Goal: Task Accomplishment & Management: Manage account settings

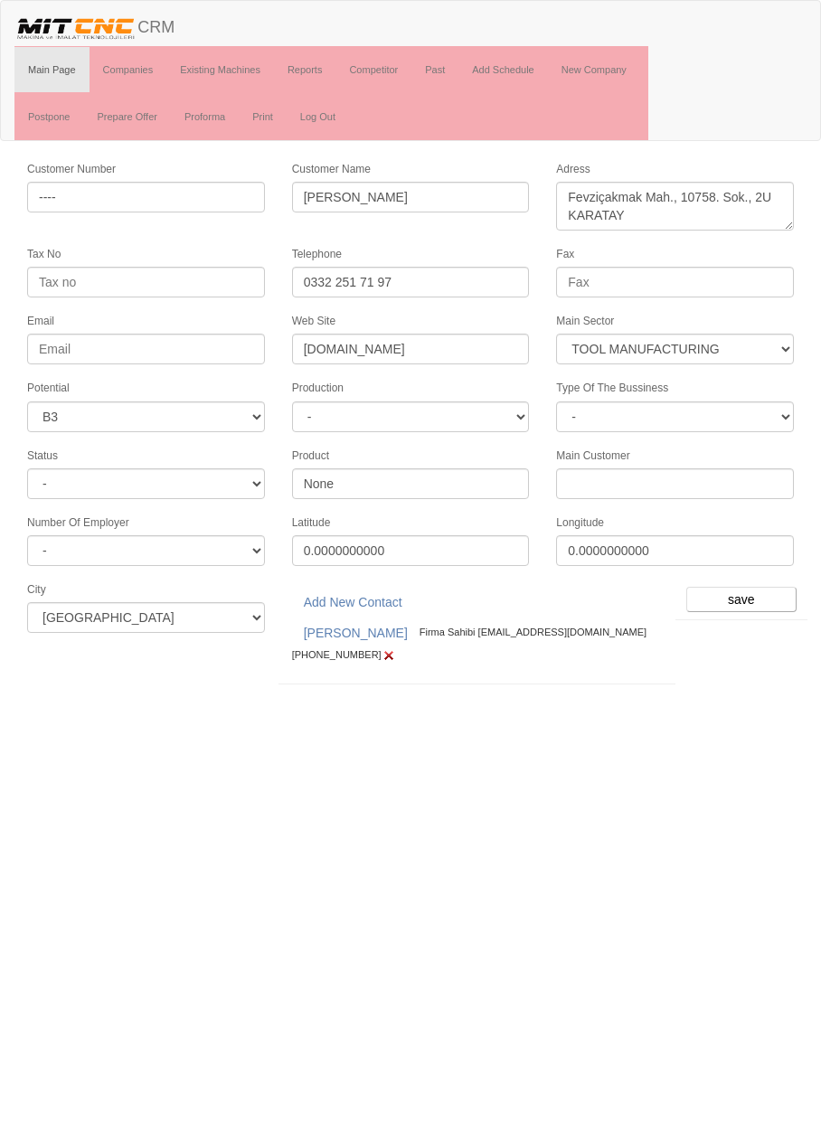
select select "367"
select select "6"
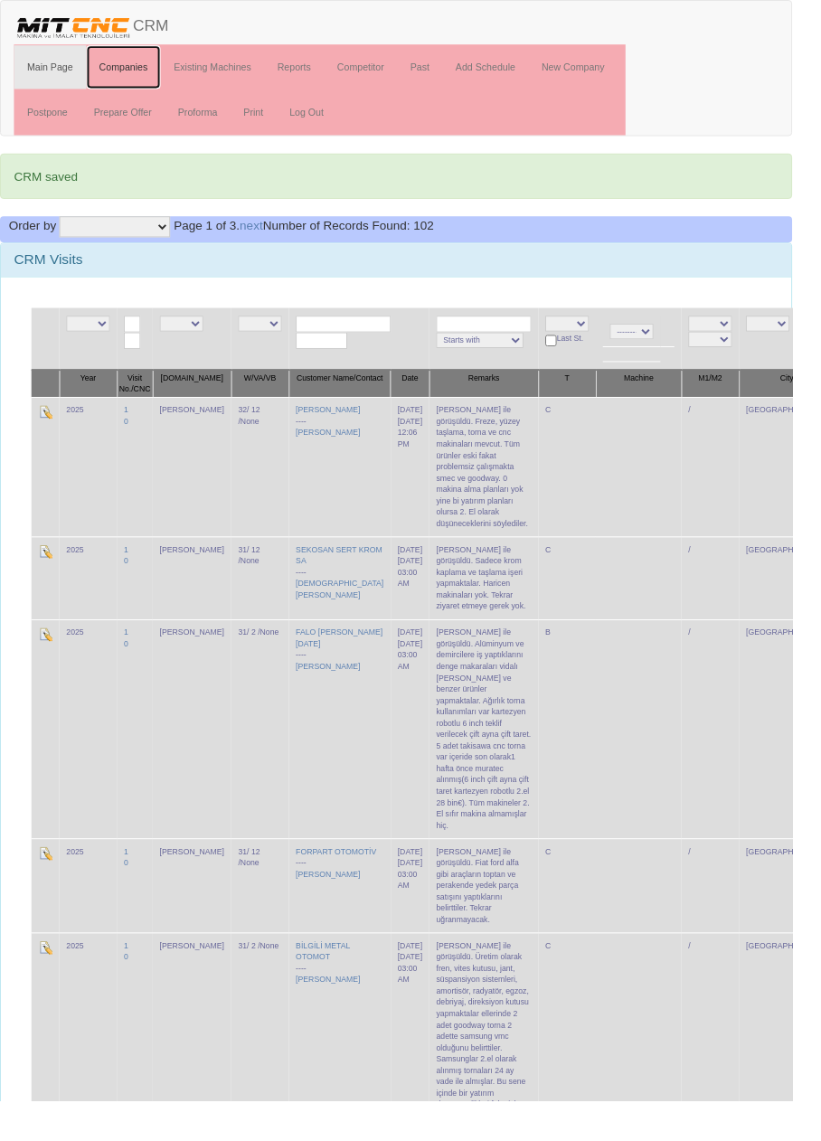
click at [131, 68] on link "Companies" at bounding box center [128, 69] width 78 height 45
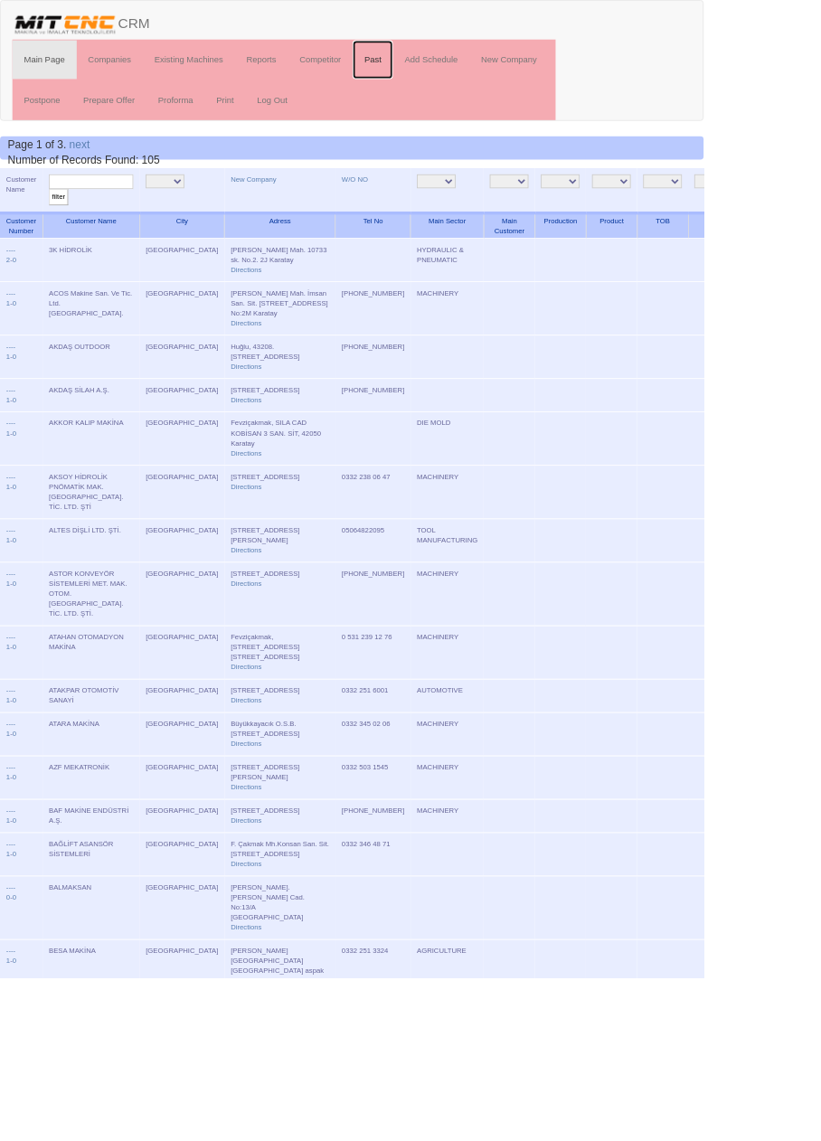
click at [438, 68] on link "Past" at bounding box center [434, 69] width 47 height 45
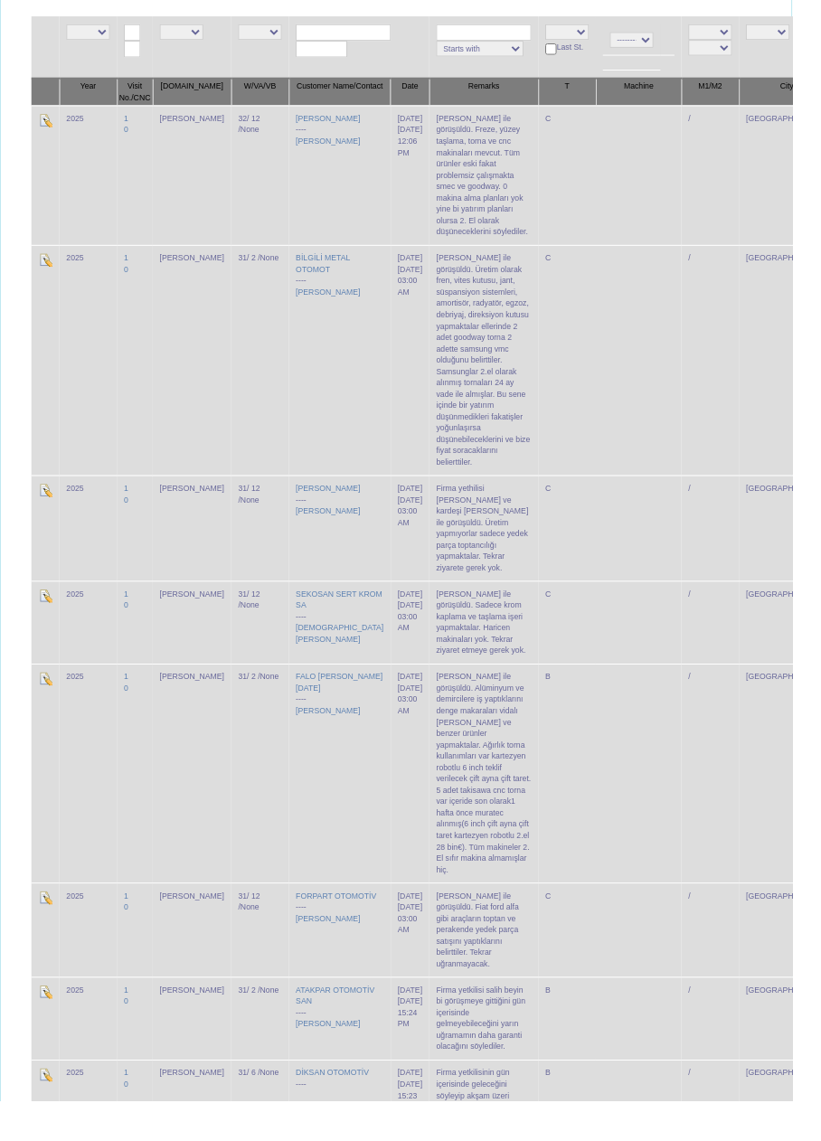
scroll to position [360, 0]
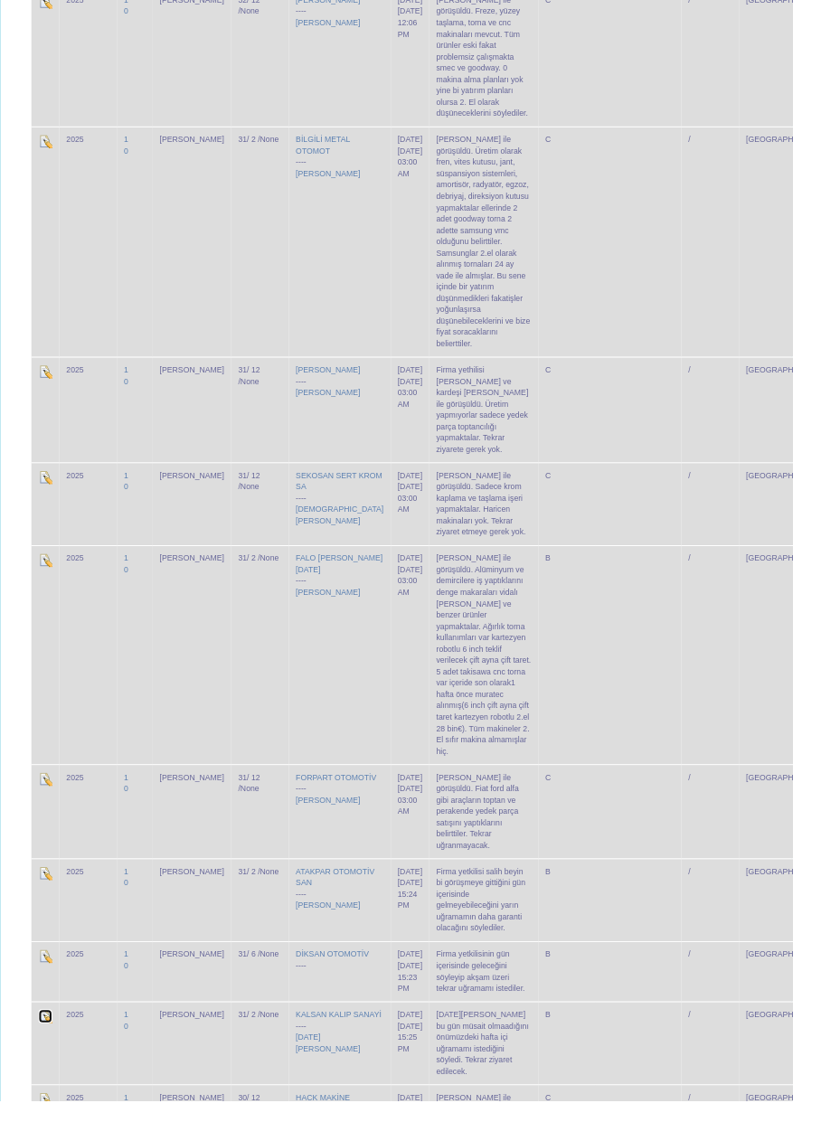
click at [49, 1046] on img at bounding box center [47, 1053] width 14 height 14
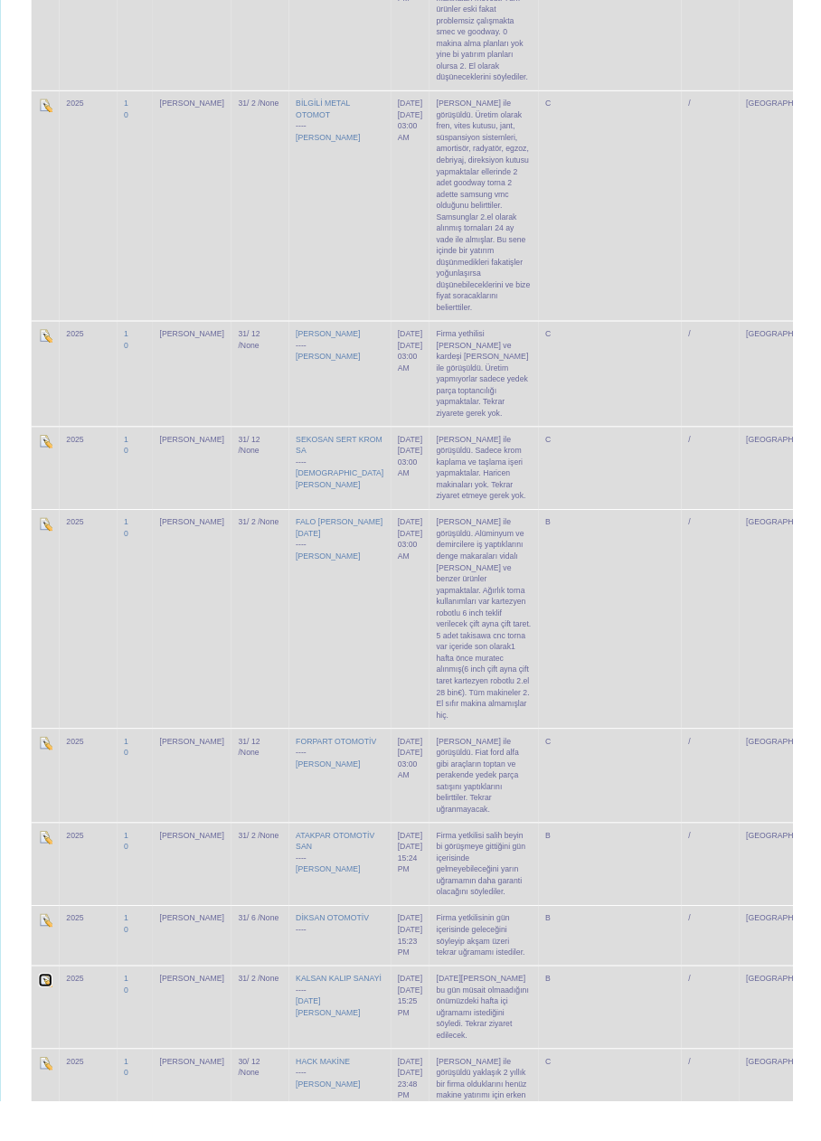
scroll to position [434, 0]
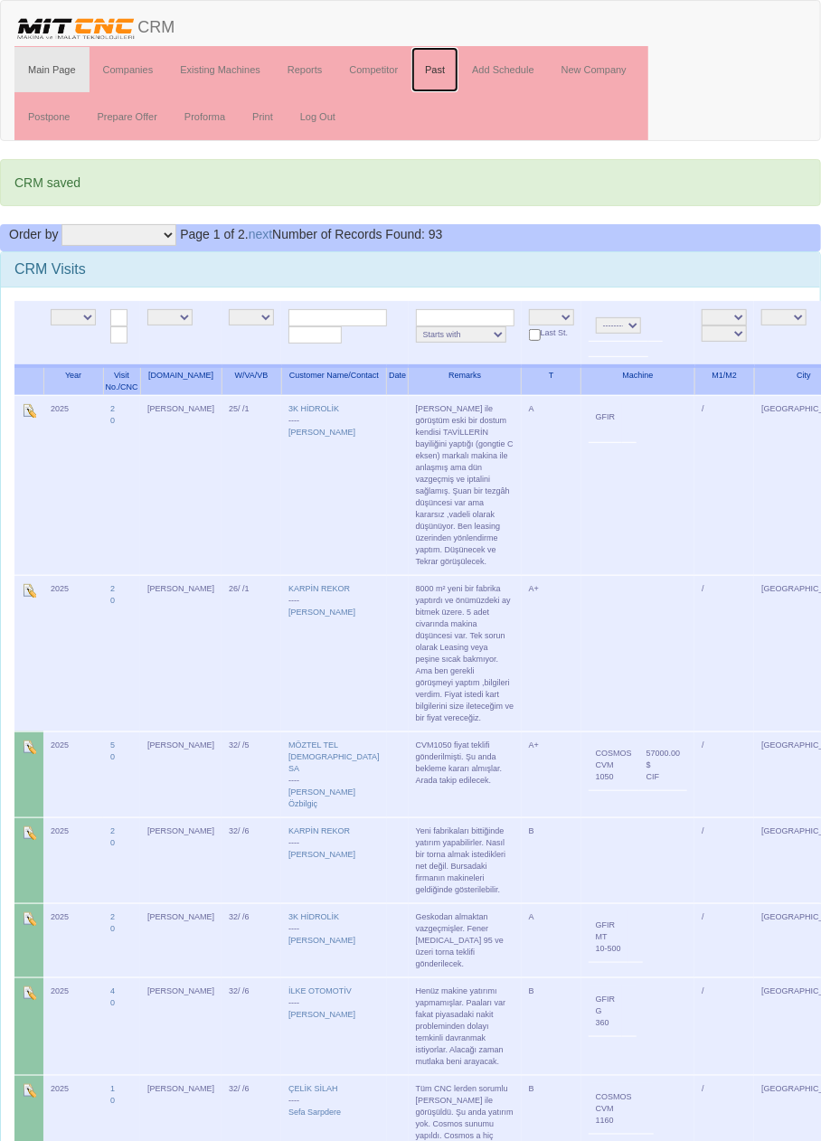
click at [446, 73] on link "Past" at bounding box center [434, 69] width 47 height 45
